Goal: Answer question/provide support: Share knowledge or assist other users

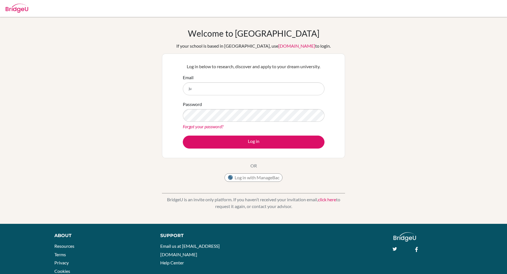
type input "[PERSON_NAME][EMAIL_ADDRESS][DOMAIN_NAME]"
click at [219, 122] on div "Password Forgot your password?" at bounding box center [254, 115] width 142 height 29
click at [183, 135] on button "Log in" at bounding box center [254, 141] width 142 height 13
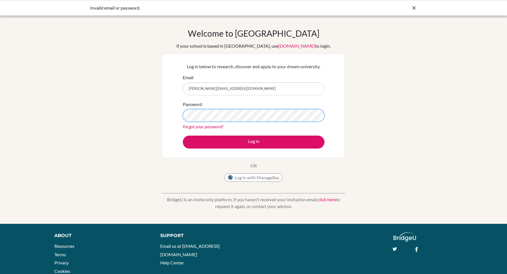
click at [183, 135] on button "Log in" at bounding box center [254, 141] width 142 height 13
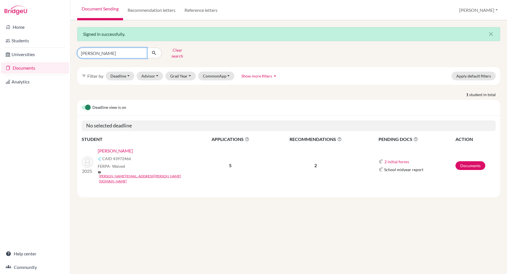
drag, startPoint x: 101, startPoint y: 53, endPoint x: 76, endPoint y: 48, distance: 25.7
click at [76, 48] on div "aqeel Clear search" at bounding box center [145, 53] width 144 height 15
type input "ashley"
click button "submit" at bounding box center [154, 53] width 15 height 11
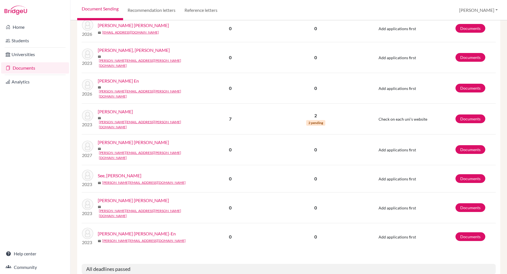
scroll to position [221, 0]
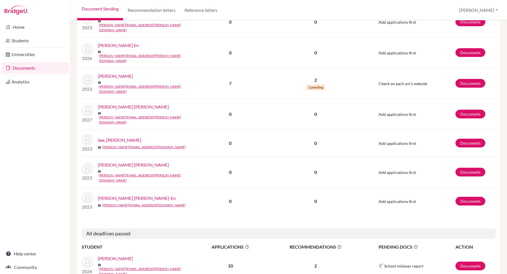
click at [126, 255] on link "Gozali, Ashley Mya" at bounding box center [115, 258] width 35 height 7
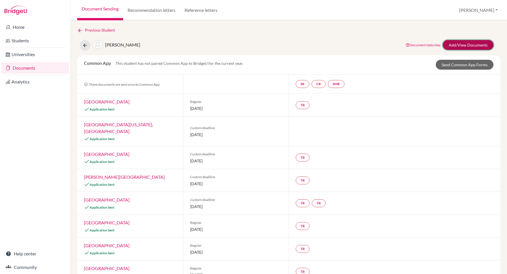
click at [457, 48] on link "Add/View Documents" at bounding box center [467, 45] width 51 height 10
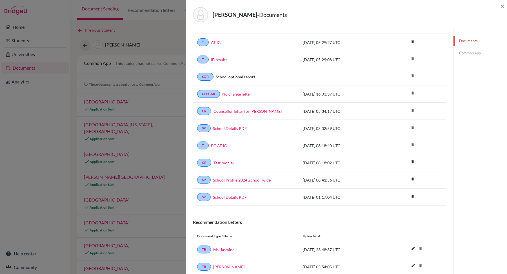
scroll to position [138, 0]
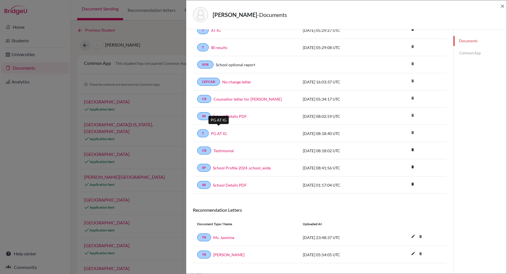
click at [222, 130] on link "PG AT IG" at bounding box center [219, 133] width 16 height 6
